Goal: Task Accomplishment & Management: Use online tool/utility

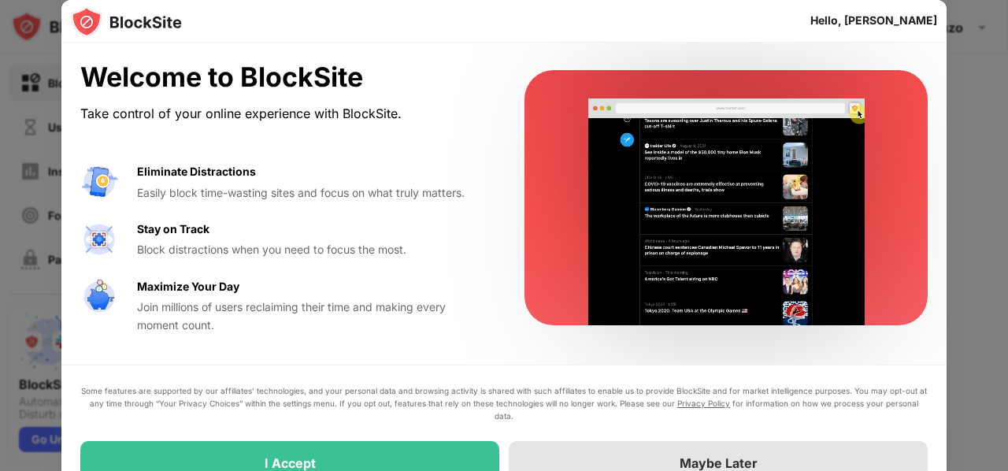
click at [773, 450] on div "Maybe Later" at bounding box center [718, 463] width 419 height 44
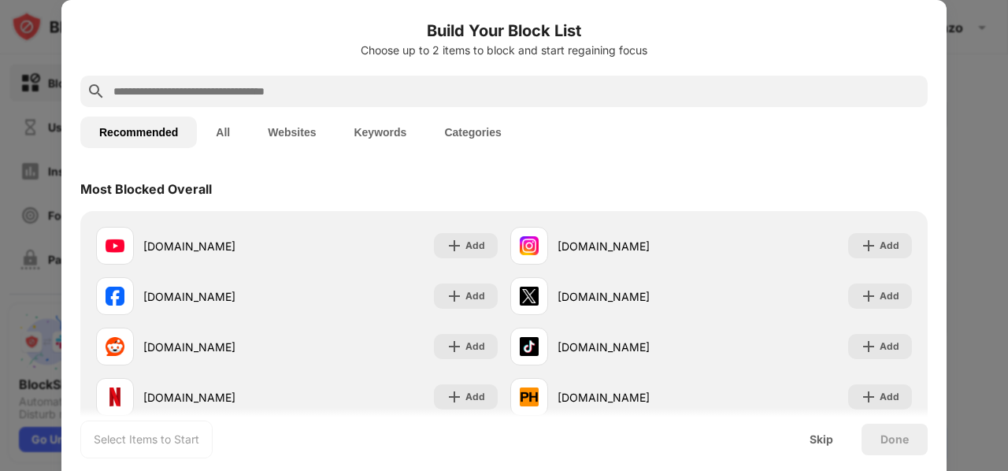
drag, startPoint x: 946, startPoint y: 89, endPoint x: 943, endPoint y: 98, distance: 10.2
click at [943, 470] on div "Build Your Block List Choose up to 2 items to block and start regaining focus R…" at bounding box center [504, 471] width 1008 height 0
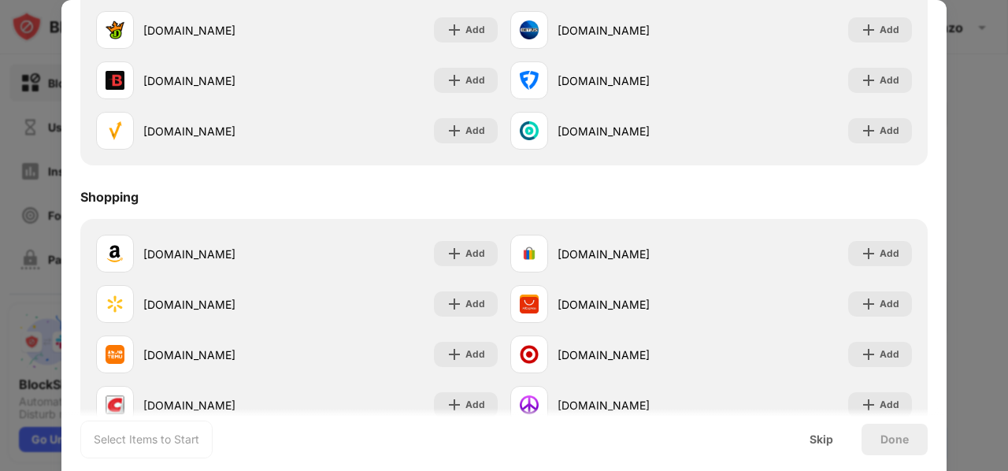
scroll to position [1650, 0]
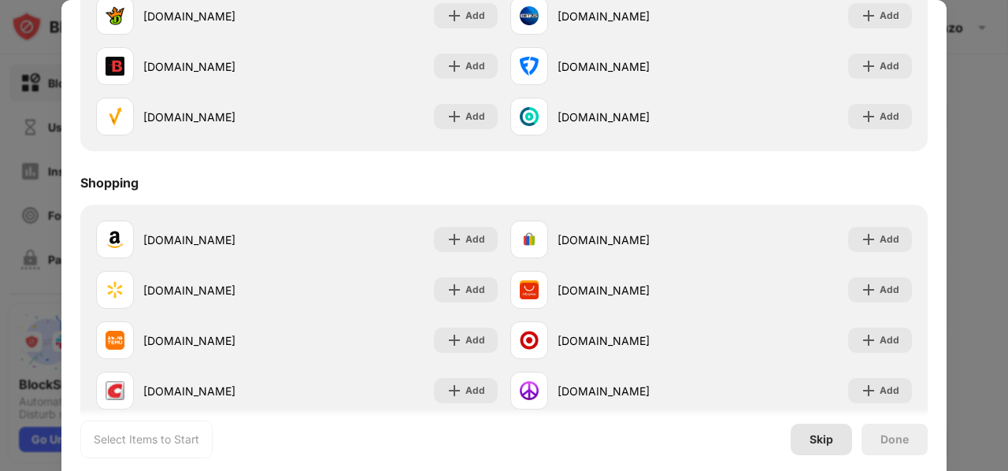
click at [828, 433] on div "Skip" at bounding box center [821, 439] width 24 height 13
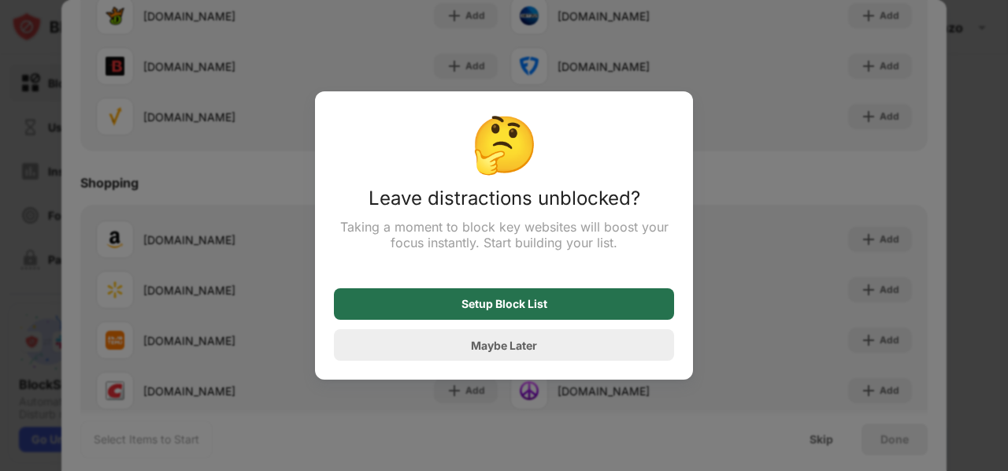
click at [568, 320] on div "Setup Block List" at bounding box center [504, 303] width 340 height 31
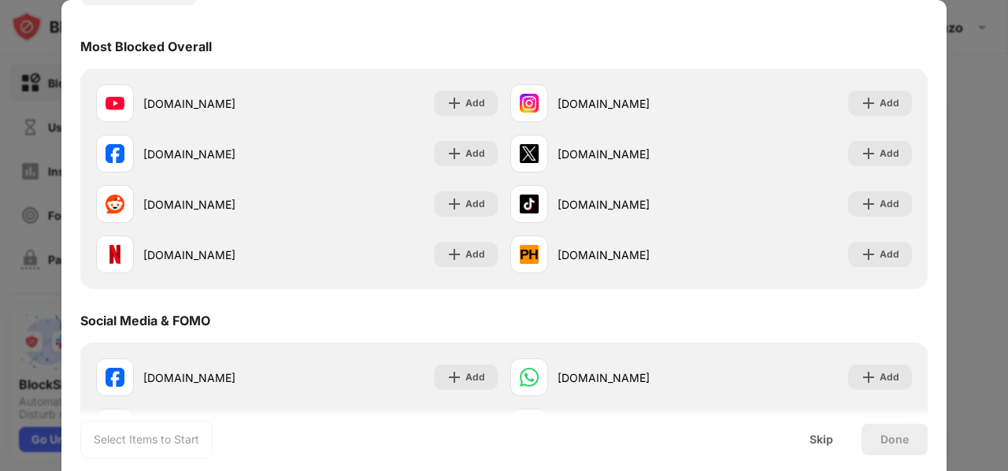
scroll to position [0, 0]
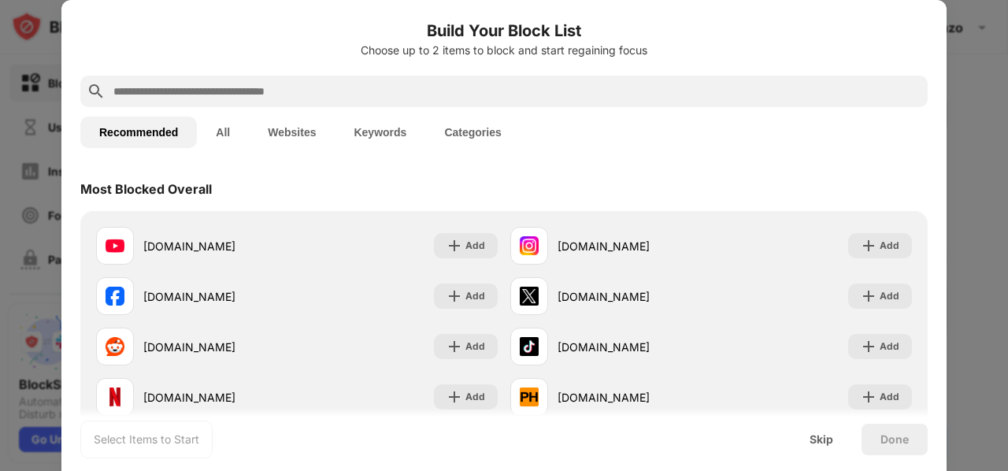
click at [273, 88] on input "text" at bounding box center [516, 91] width 809 height 19
click at [844, 155] on div "Recommended All Websites Keywords Categories" at bounding box center [503, 132] width 847 height 50
click at [272, 97] on input "text" at bounding box center [516, 91] width 809 height 19
paste input "**********"
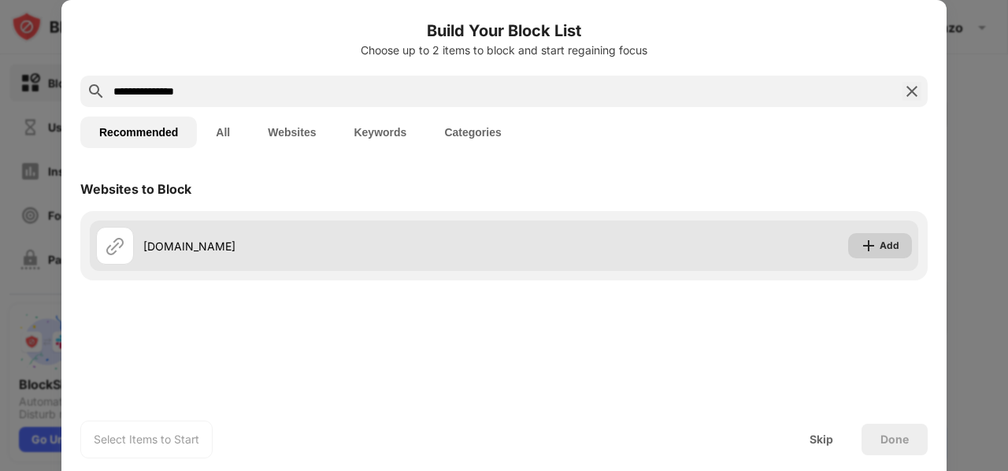
type input "**********"
click at [878, 240] on div "Add" at bounding box center [880, 245] width 64 height 25
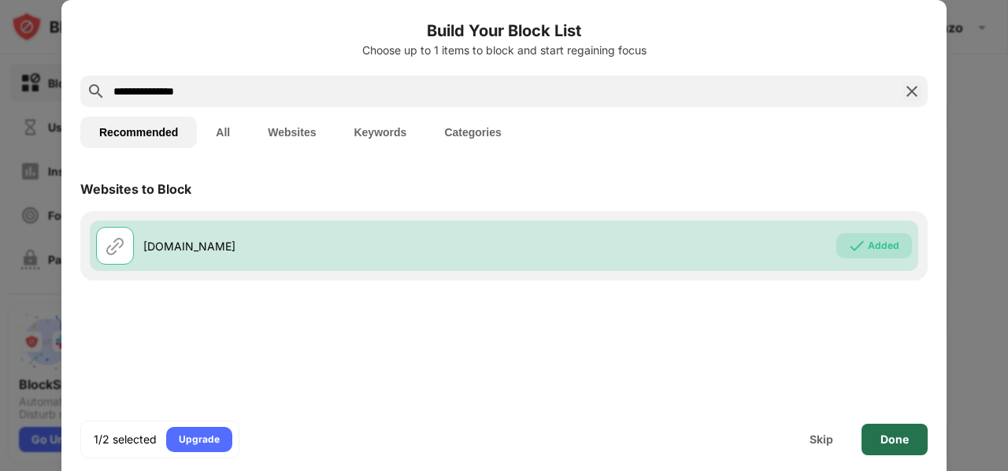
click at [893, 445] on div "Done" at bounding box center [894, 439] width 28 height 13
